Goal: Information Seeking & Learning: Learn about a topic

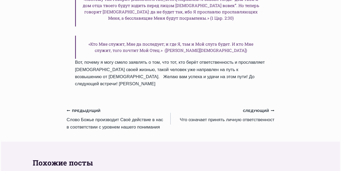
scroll to position [419, 0]
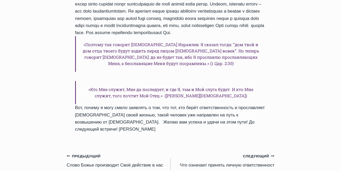
scroll to position [367, 0]
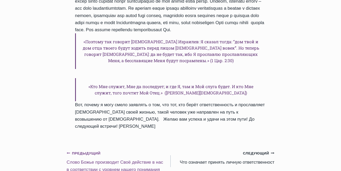
click at [68, 151] on icon "Предыдущий" at bounding box center [69, 153] width 4 height 4
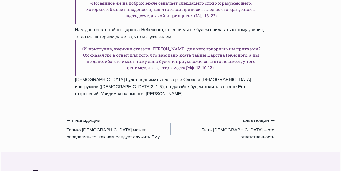
scroll to position [367, 0]
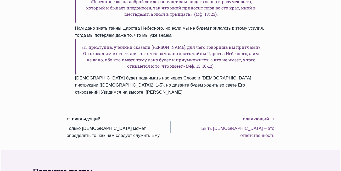
click at [264, 116] on small "Следующий Продолжить" at bounding box center [258, 119] width 31 height 6
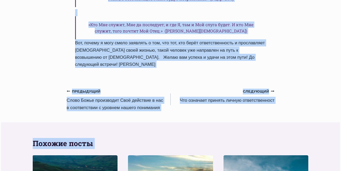
scroll to position [450, 0]
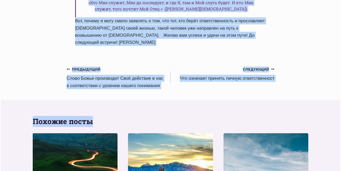
drag, startPoint x: 76, startPoint y: 63, endPoint x: 228, endPoint y: 58, distance: 152.5
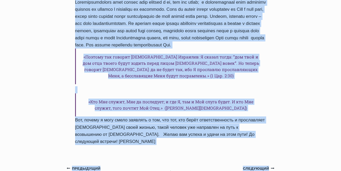
scroll to position [346, 0]
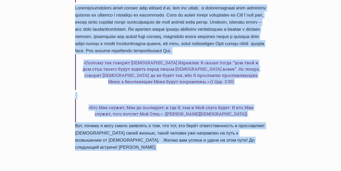
copy div "Быть христианином – это ответственность Автор Пастор Руфус Аджибойе 2024-Феврал…"
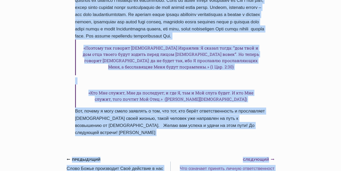
scroll to position [372, 0]
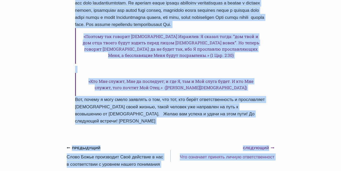
click at [262, 145] on small "Следующий Продолжить" at bounding box center [258, 148] width 31 height 6
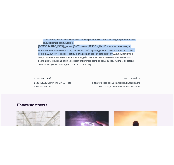
scroll to position [587, 0]
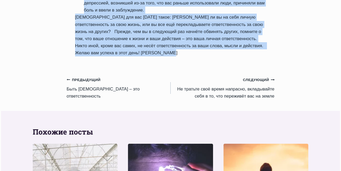
drag, startPoint x: 77, startPoint y: 114, endPoint x: 199, endPoint y: 33, distance: 146.6
copy div "Что означает принять личную ответственност Автор Пастор Руфус Аджибойе 2024-Фев…"
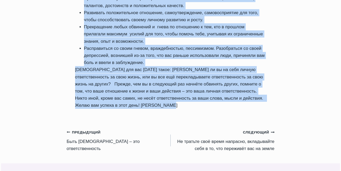
scroll to position [560, 0]
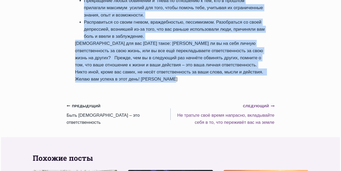
click at [262, 103] on small "Следующий Продолжить" at bounding box center [258, 106] width 31 height 6
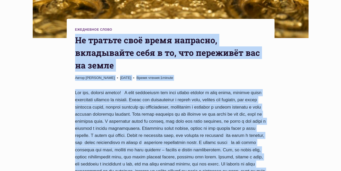
scroll to position [199, 0]
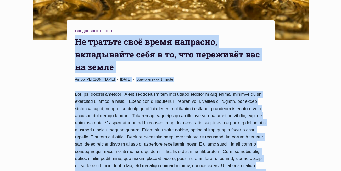
drag, startPoint x: 139, startPoint y: 96, endPoint x: 74, endPoint y: 20, distance: 99.2
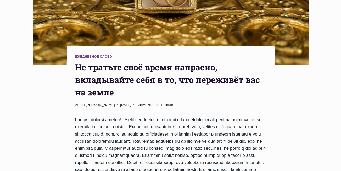
scroll to position [147, 0]
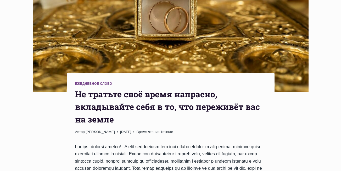
drag, startPoint x: 294, startPoint y: 112, endPoint x: 275, endPoint y: 107, distance: 19.7
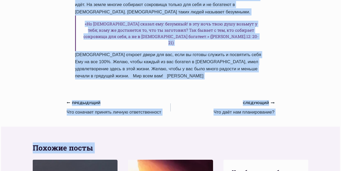
scroll to position [457, 0]
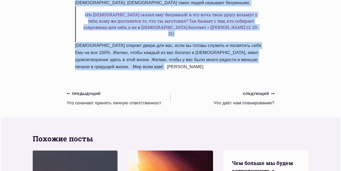
drag, startPoint x: 76, startPoint y: 72, endPoint x: 201, endPoint y: 59, distance: 124.8
copy div "Не тратьте своё время напрасно, вкладывайте себя в то, что переживёт вас на зем…"
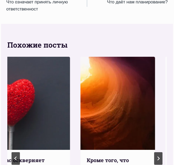
click at [142, 47] on h2 "Похожие посты" at bounding box center [87, 45] width 160 height 11
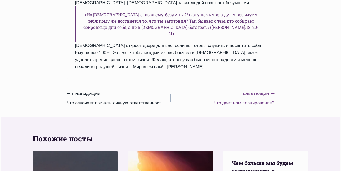
click at [259, 91] on small "Следующий Продолжить" at bounding box center [258, 94] width 31 height 6
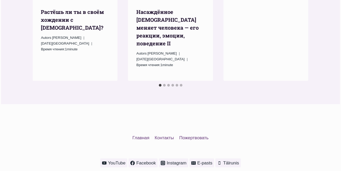
scroll to position [807, 0]
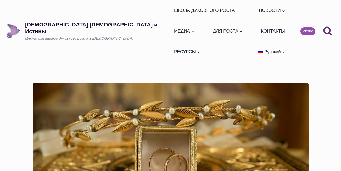
scroll to position [451, 0]
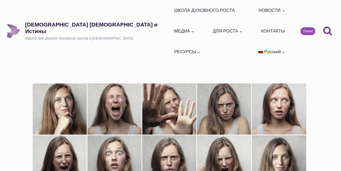
scroll to position [560, 0]
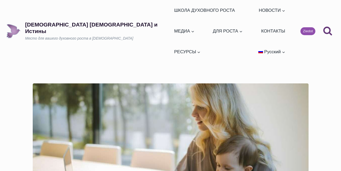
scroll to position [366, 0]
